Goal: Information Seeking & Learning: Learn about a topic

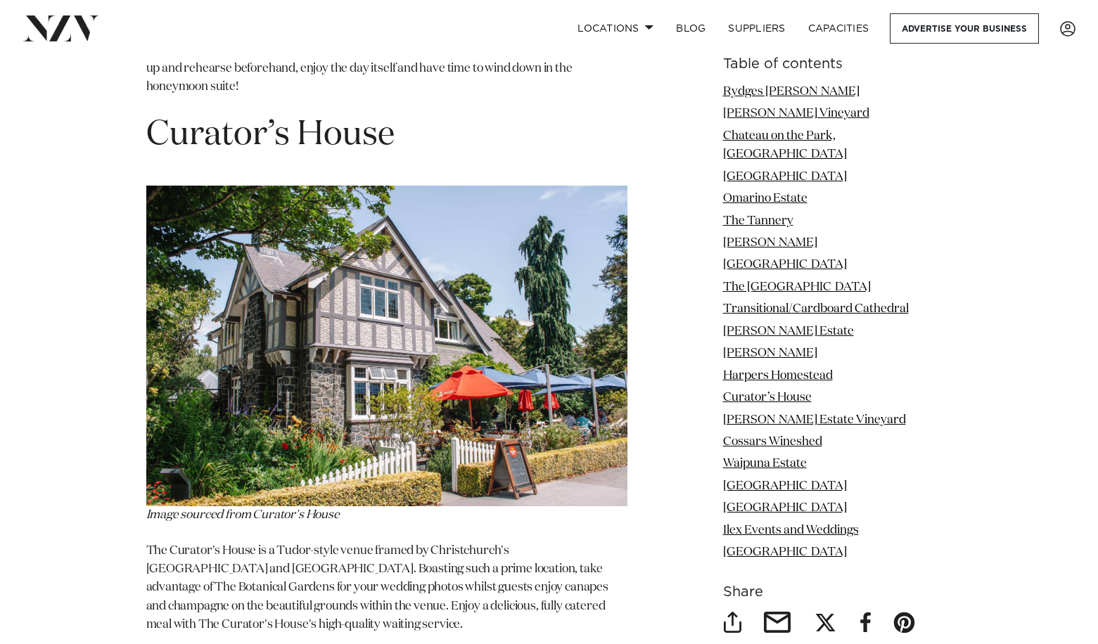
scroll to position [8813, 0]
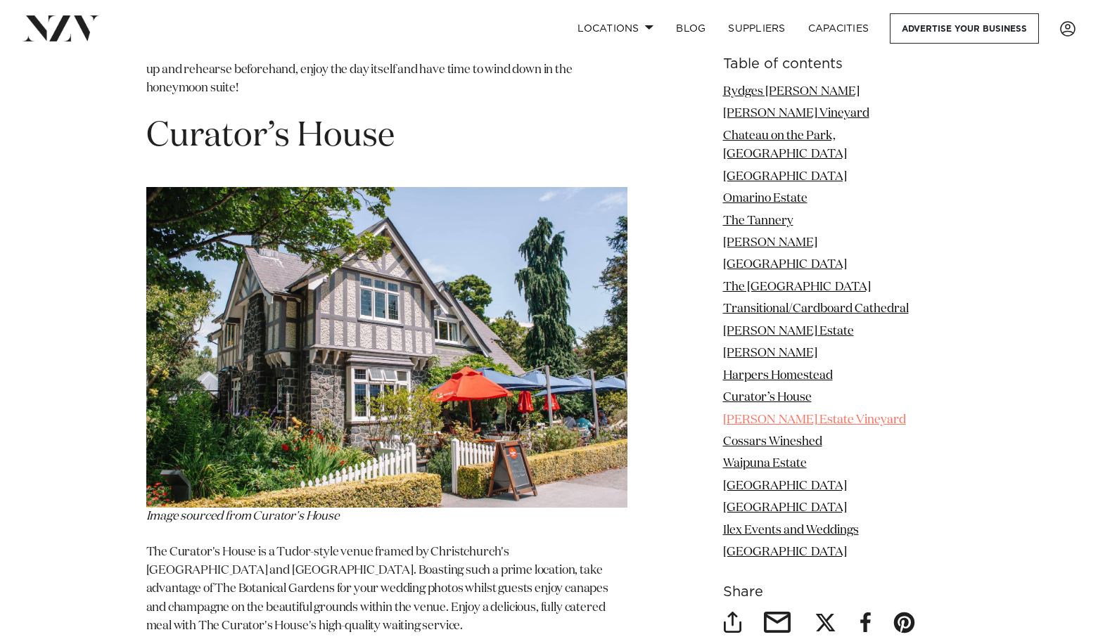
click at [821, 414] on link "Trent’s Estate Vineyard" at bounding box center [814, 420] width 183 height 12
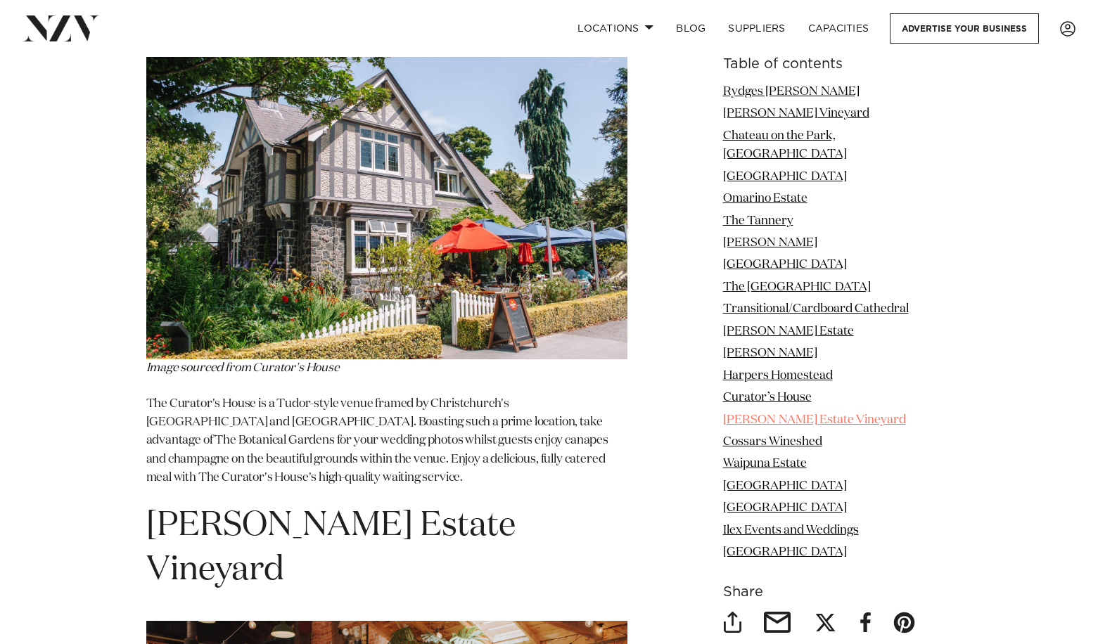
scroll to position [8965, 0]
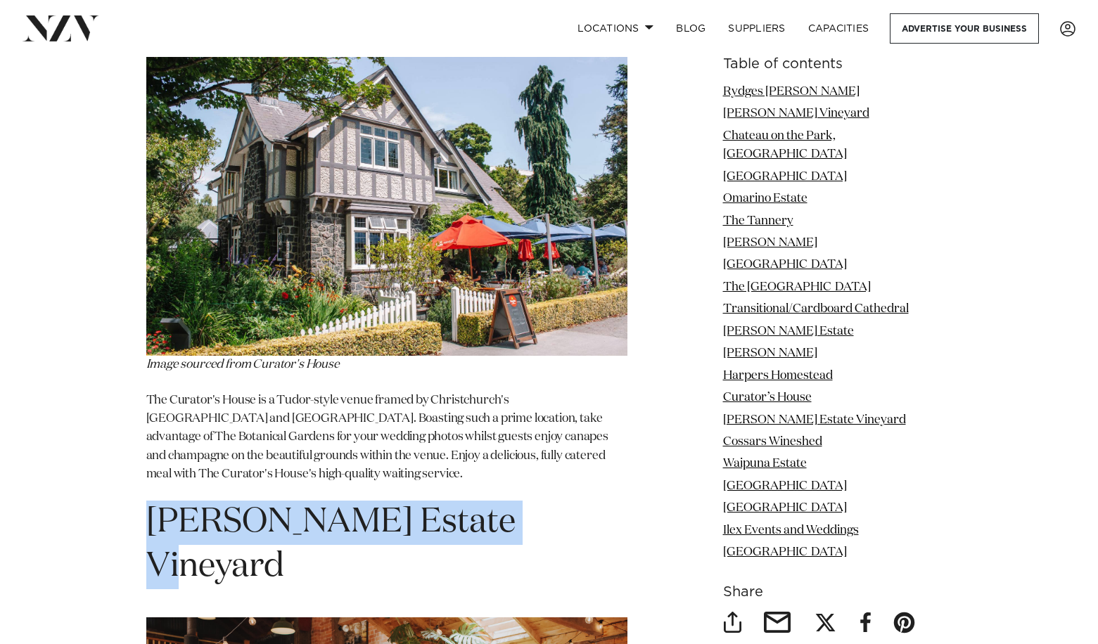
drag, startPoint x: 530, startPoint y: 78, endPoint x: 140, endPoint y: 91, distance: 389.8
copy span "Trent’s Estate Vineyard"
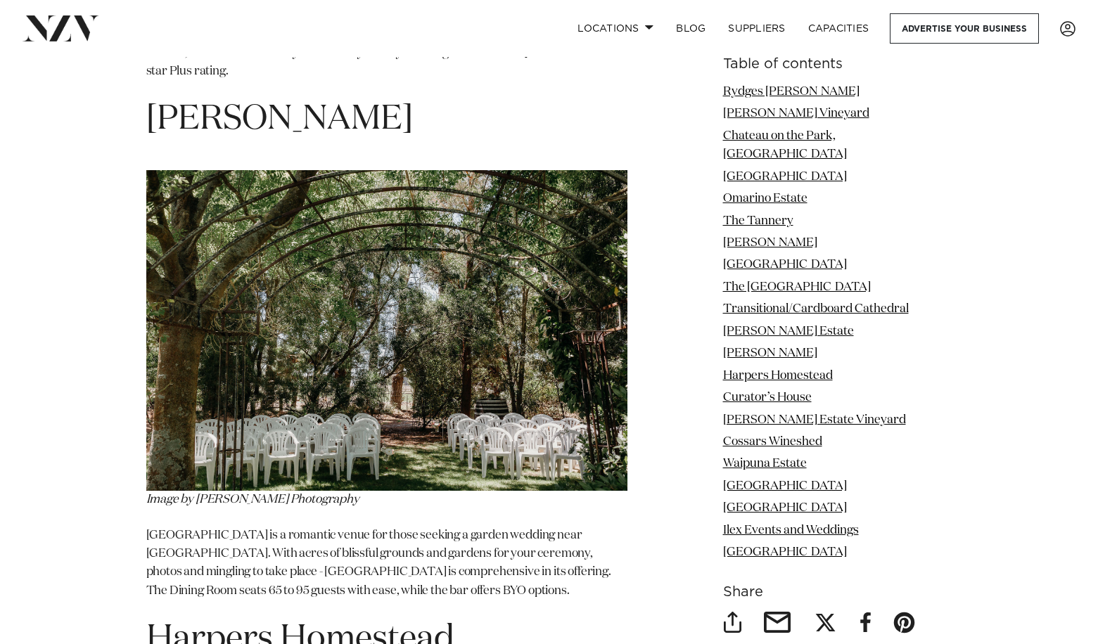
scroll to position [7746, 0]
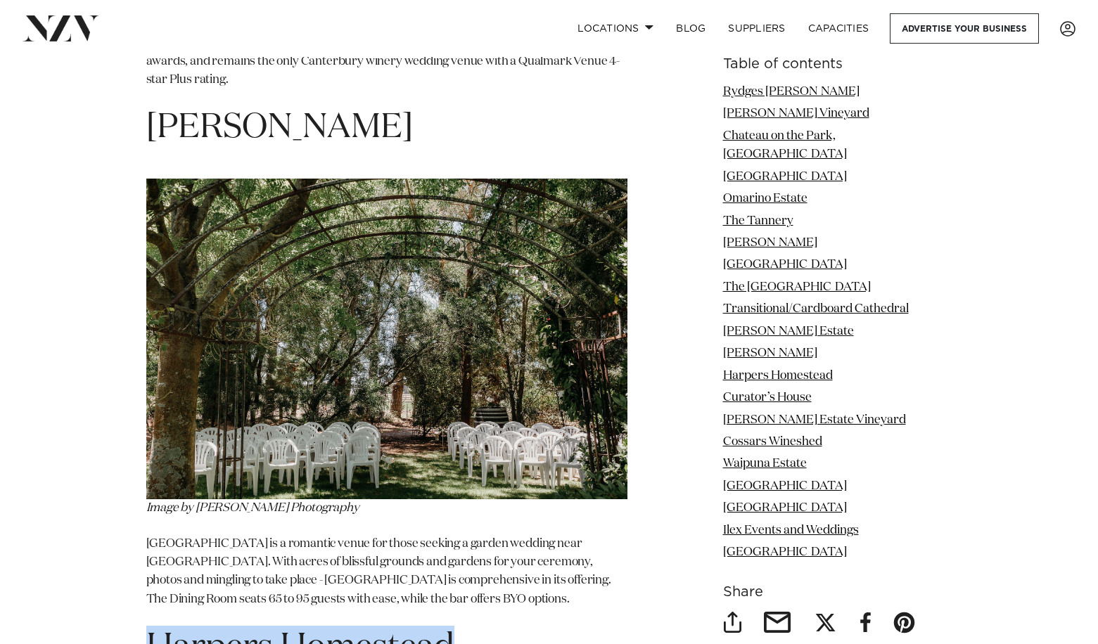
drag, startPoint x: 459, startPoint y: 207, endPoint x: 149, endPoint y: 205, distance: 310.2
click at [149, 626] on h1 "Harpers Homestead" at bounding box center [386, 648] width 481 height 44
copy span "Harpers Homestead"
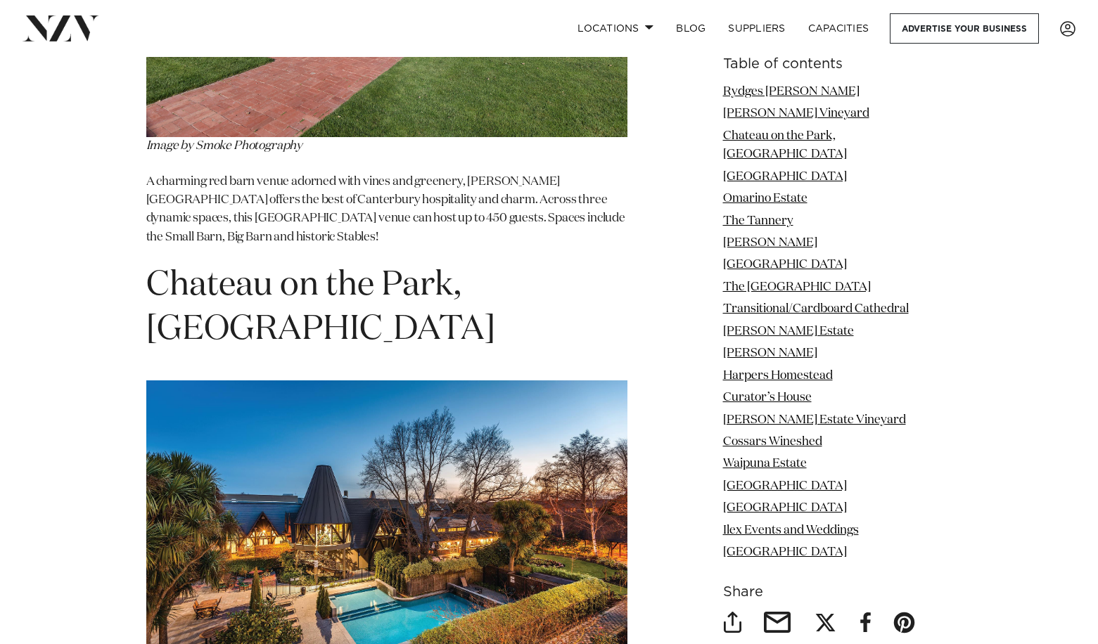
scroll to position [2592, 0]
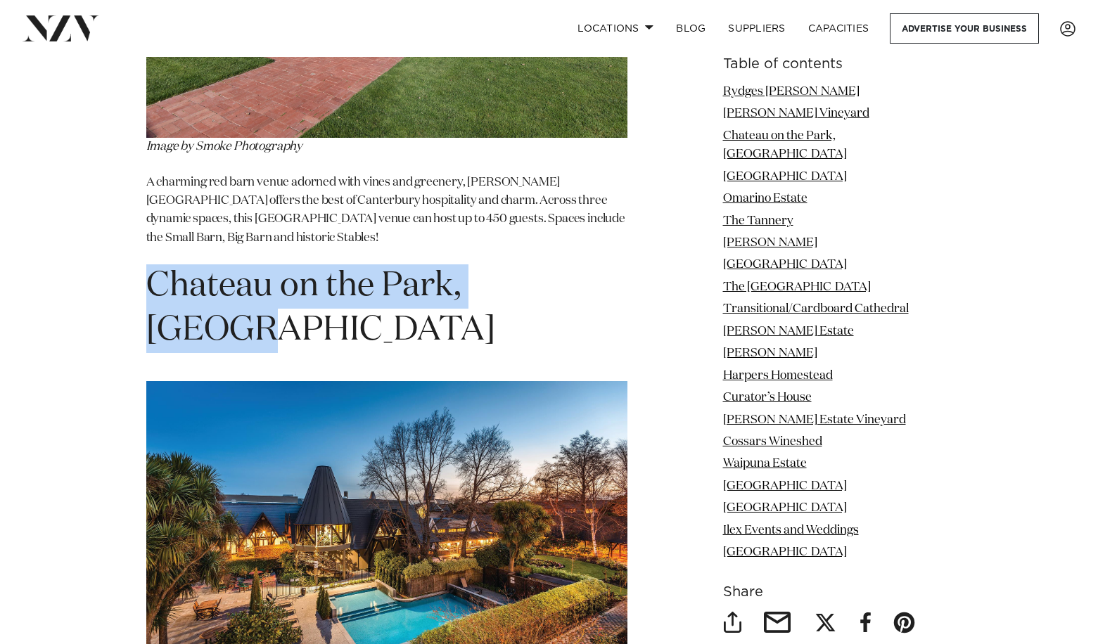
drag, startPoint x: 562, startPoint y: 252, endPoint x: 139, endPoint y: 255, distance: 423.4
copy span "Chateau on the Park, Hilton"
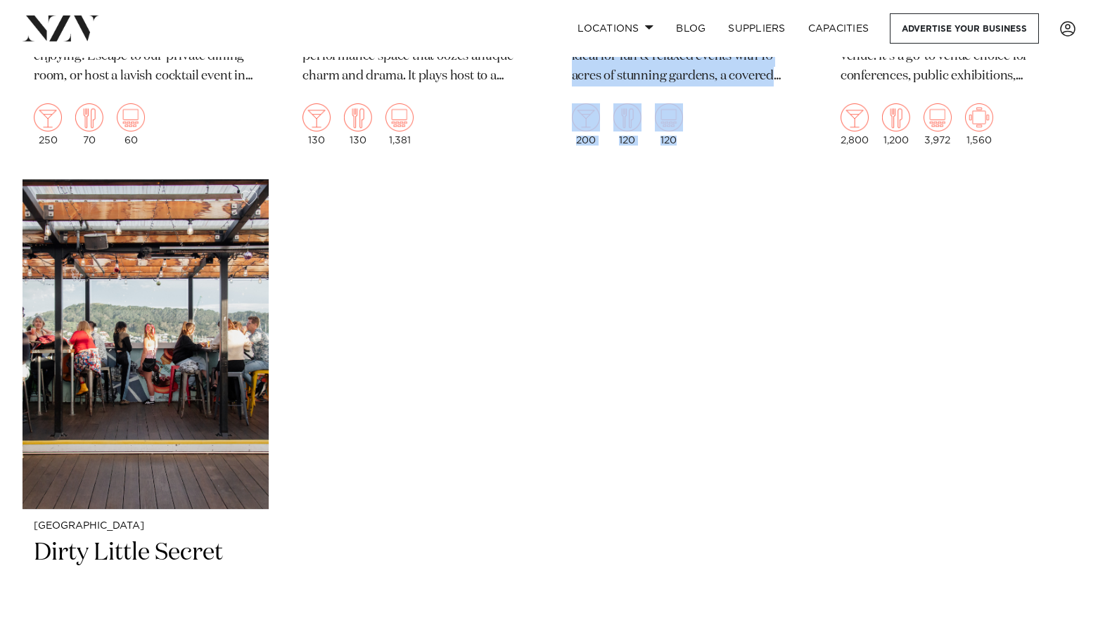
scroll to position [6539, 0]
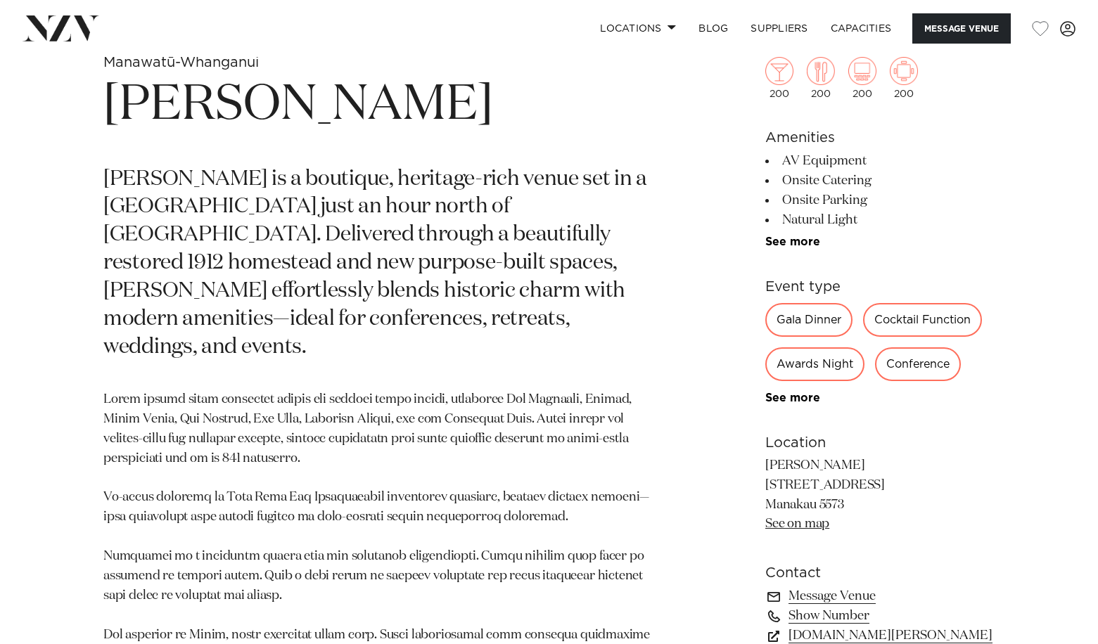
scroll to position [712, 0]
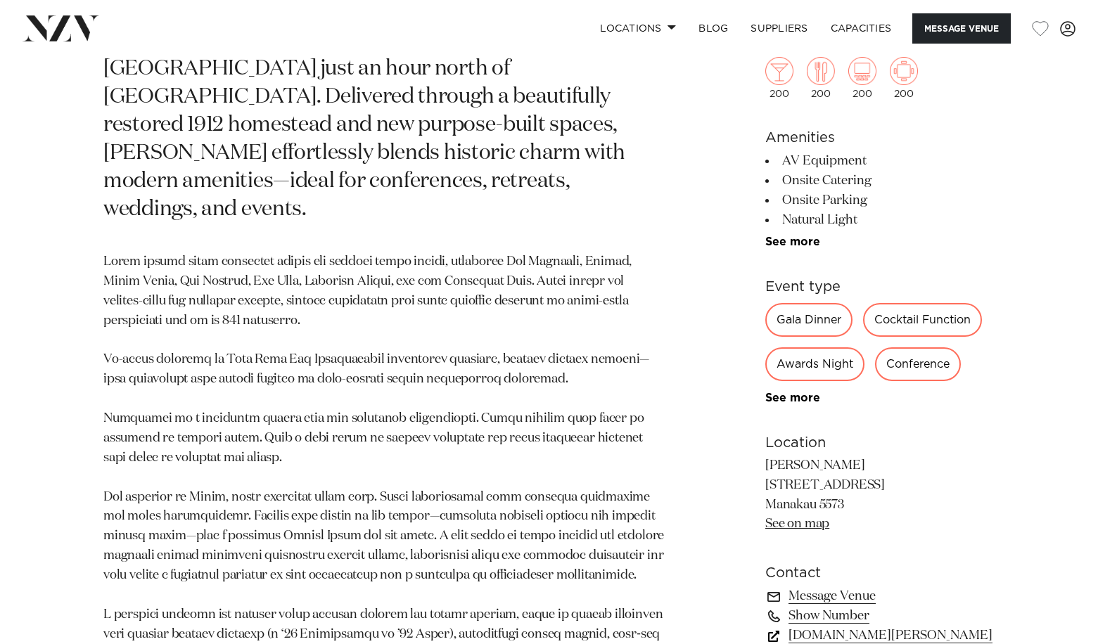
click at [864, 636] on link "www.tatum.co.nz" at bounding box center [879, 637] width 229 height 20
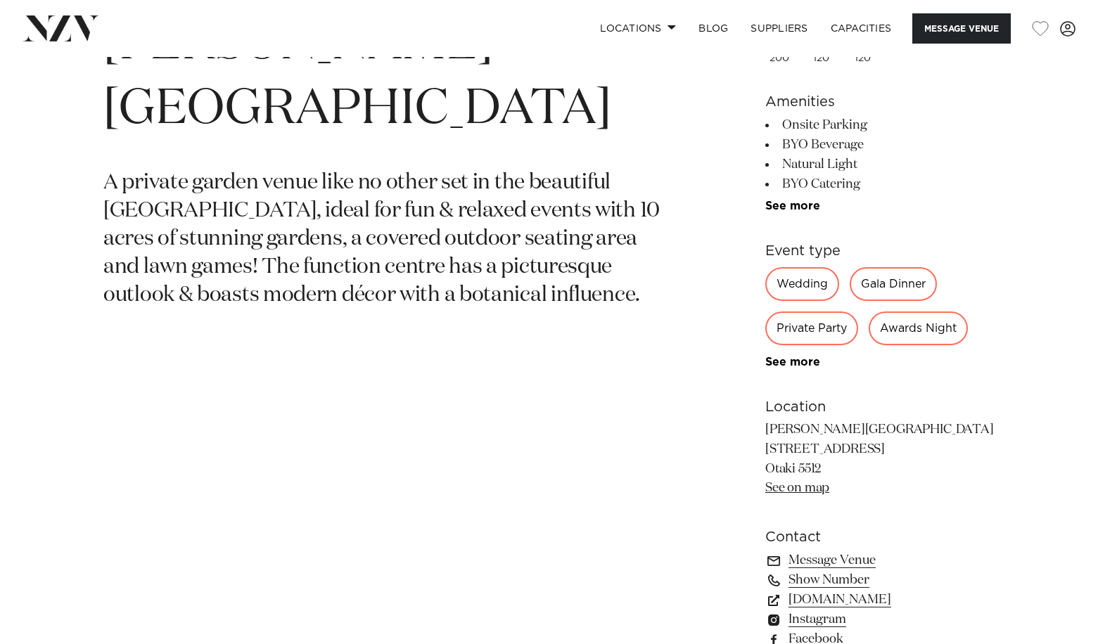
scroll to position [769, 0]
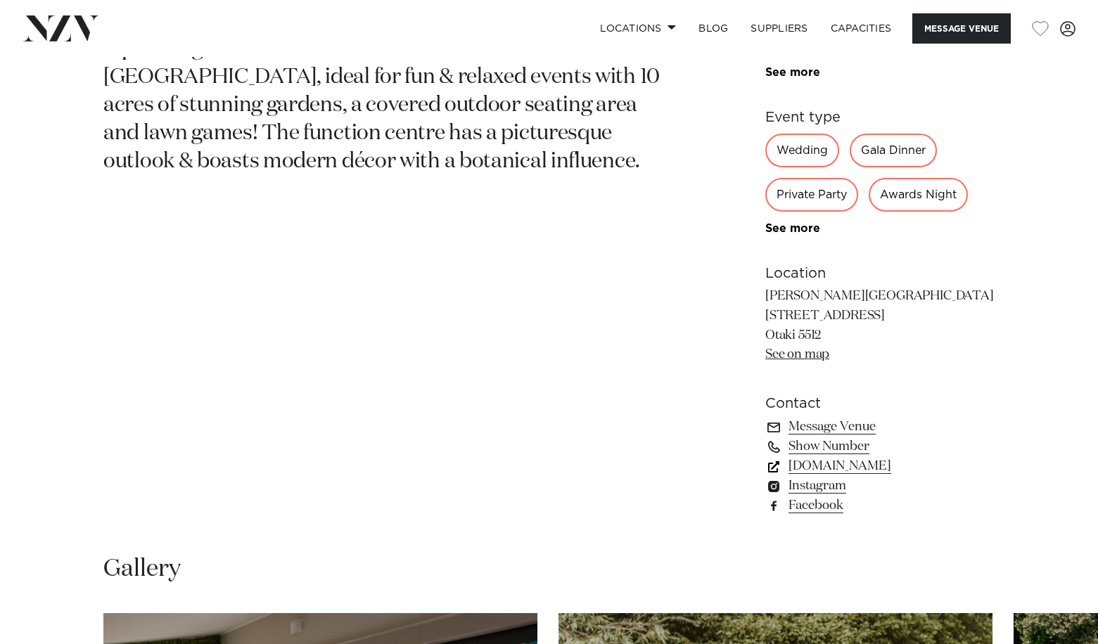
click at [854, 468] on link "[DOMAIN_NAME]" at bounding box center [879, 466] width 229 height 20
